Goal: Transaction & Acquisition: Purchase product/service

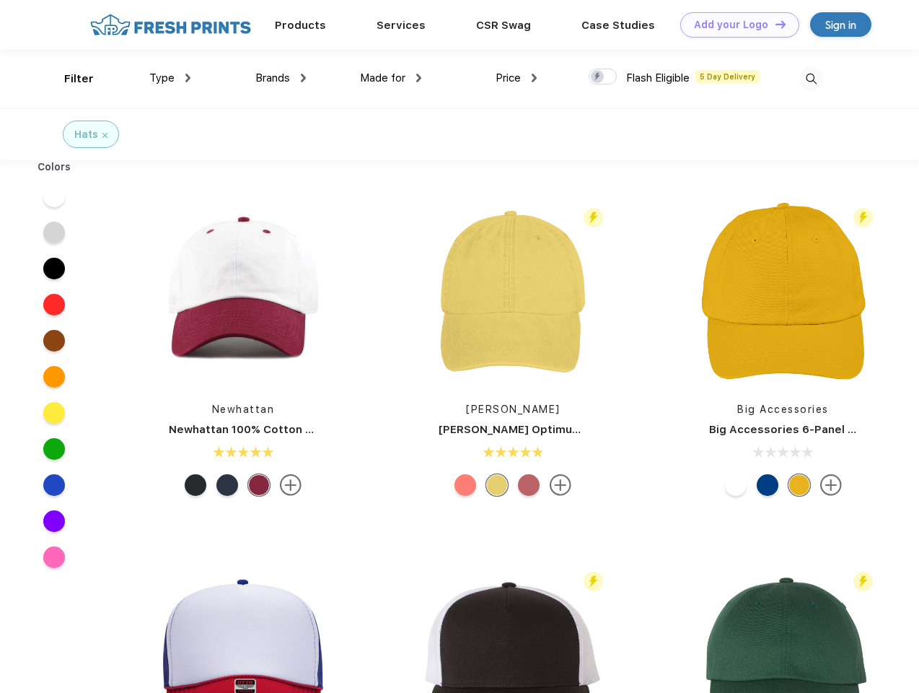
click at [735, 25] on link "Add your Logo Design Tool" at bounding box center [739, 24] width 119 height 25
click at [0, 0] on div "Design Tool" at bounding box center [0, 0] width 0 height 0
click at [774, 24] on link "Add your Logo Design Tool" at bounding box center [739, 24] width 119 height 25
click at [69, 79] on div "Filter" at bounding box center [79, 79] width 30 height 17
click at [170, 78] on span "Type" at bounding box center [161, 77] width 25 height 13
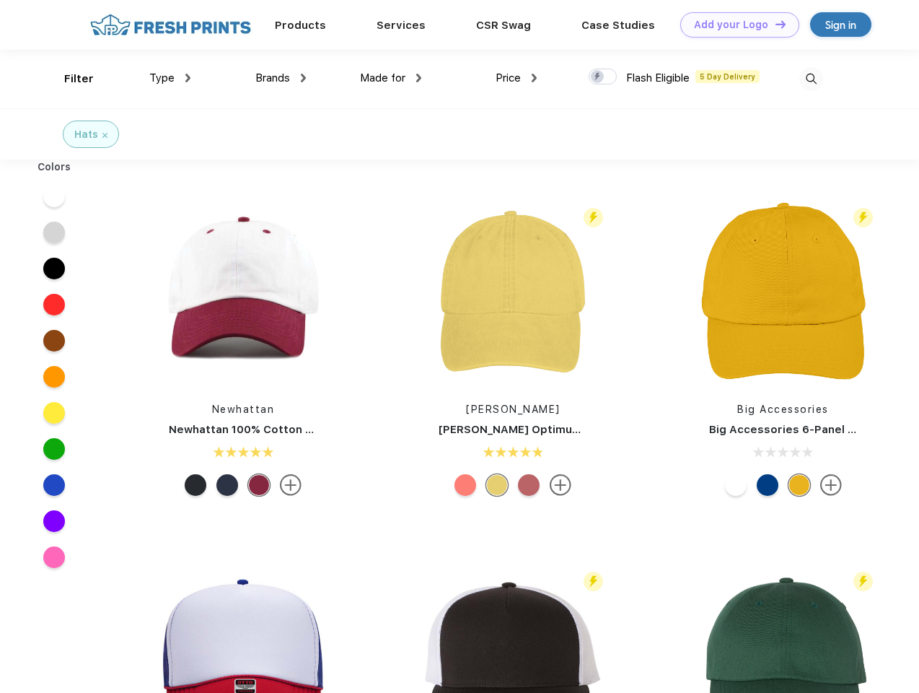
click at [281, 78] on span "Brands" at bounding box center [272, 77] width 35 height 13
click at [391, 78] on span "Made for" at bounding box center [382, 77] width 45 height 13
click at [517, 78] on span "Price" at bounding box center [508, 77] width 25 height 13
click at [603, 77] on div at bounding box center [603, 77] width 28 height 16
click at [598, 77] on input "checkbox" at bounding box center [593, 72] width 9 height 9
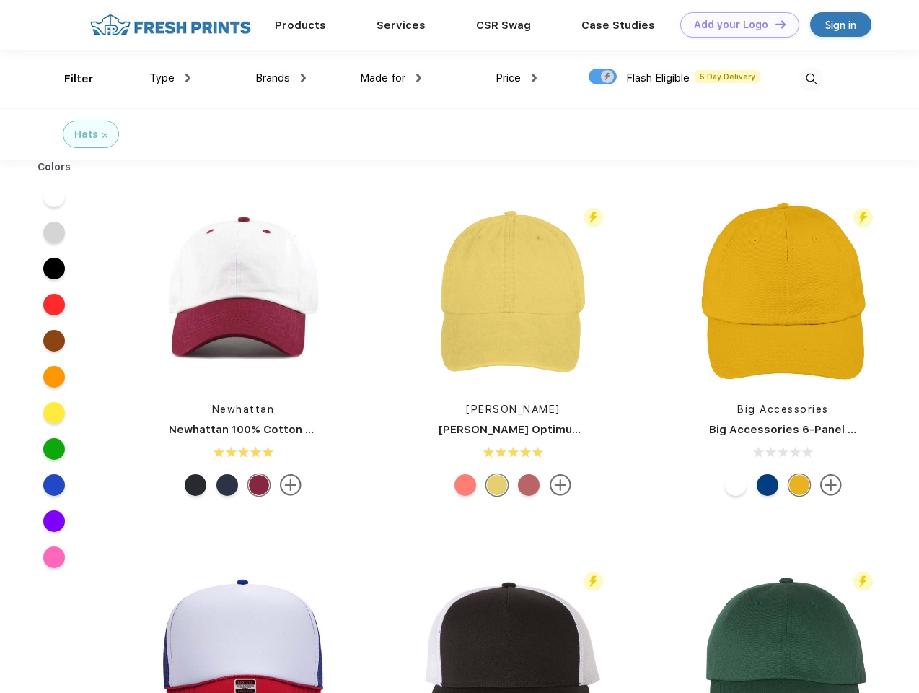
click at [811, 79] on img at bounding box center [812, 79] width 24 height 24
